Goal: Information Seeking & Learning: Learn about a topic

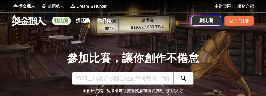
click at [66, 22] on link "找比賽" at bounding box center [61, 21] width 19 height 8
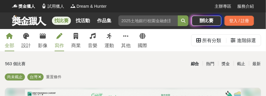
click at [64, 47] on div "寫作" at bounding box center [60, 45] width 10 height 7
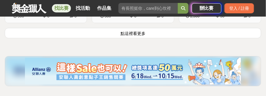
scroll to position [1113, 0]
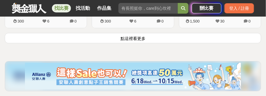
click at [231, 43] on button "點這裡看更多" at bounding box center [133, 38] width 257 height 10
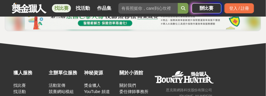
scroll to position [2152, 0]
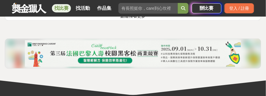
click at [199, 21] on button "點這裡看更多" at bounding box center [133, 15] width 257 height 10
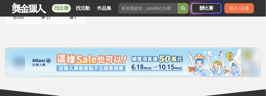
scroll to position [2190, 0]
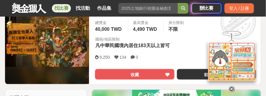
scroll to position [111, 0]
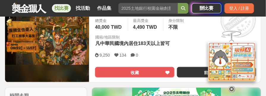
click at [232, 86] on icon at bounding box center [232, 89] width 7 height 7
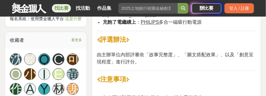
scroll to position [742, 0]
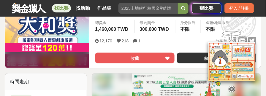
scroll to position [111, 0]
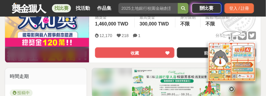
click at [231, 86] on icon at bounding box center [232, 89] width 7 height 7
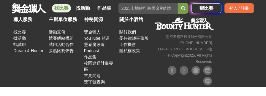
scroll to position [3340, 0]
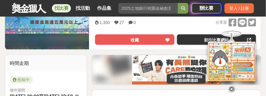
scroll to position [148, 0]
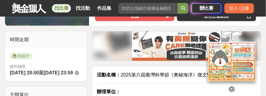
click at [233, 86] on icon at bounding box center [232, 89] width 7 height 7
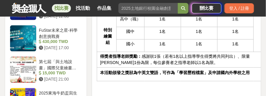
scroll to position [631, 0]
